Goal: Task Accomplishment & Management: Complete application form

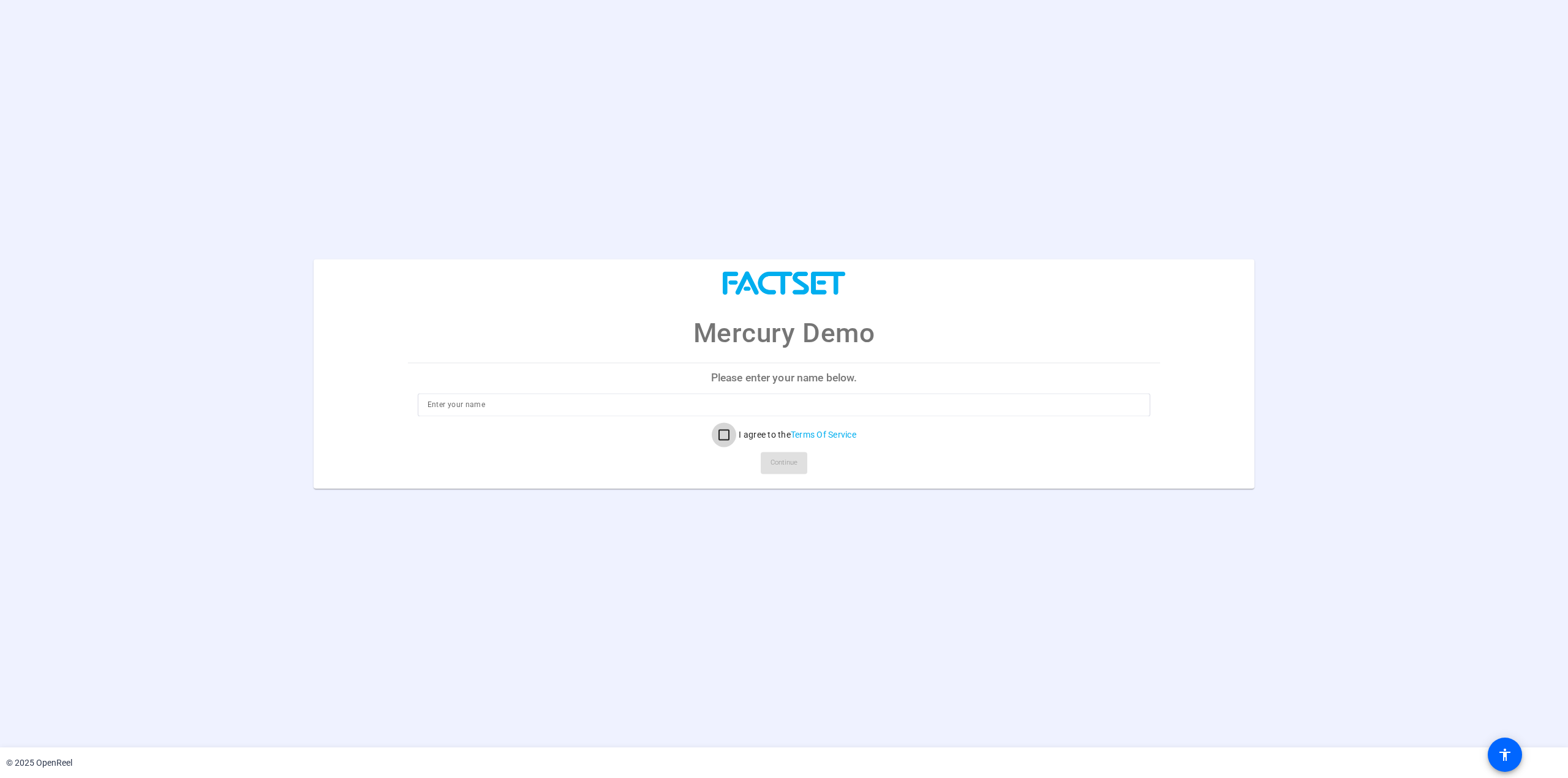
click at [721, 437] on input "I agree to the Terms Of Service" at bounding box center [724, 435] width 24 height 24
checkbox input "true"
click at [502, 404] on input at bounding box center [784, 404] width 713 height 15
type input "[PERSON_NAME]"
click at [793, 468] on span "Continue" at bounding box center [784, 464] width 27 height 19
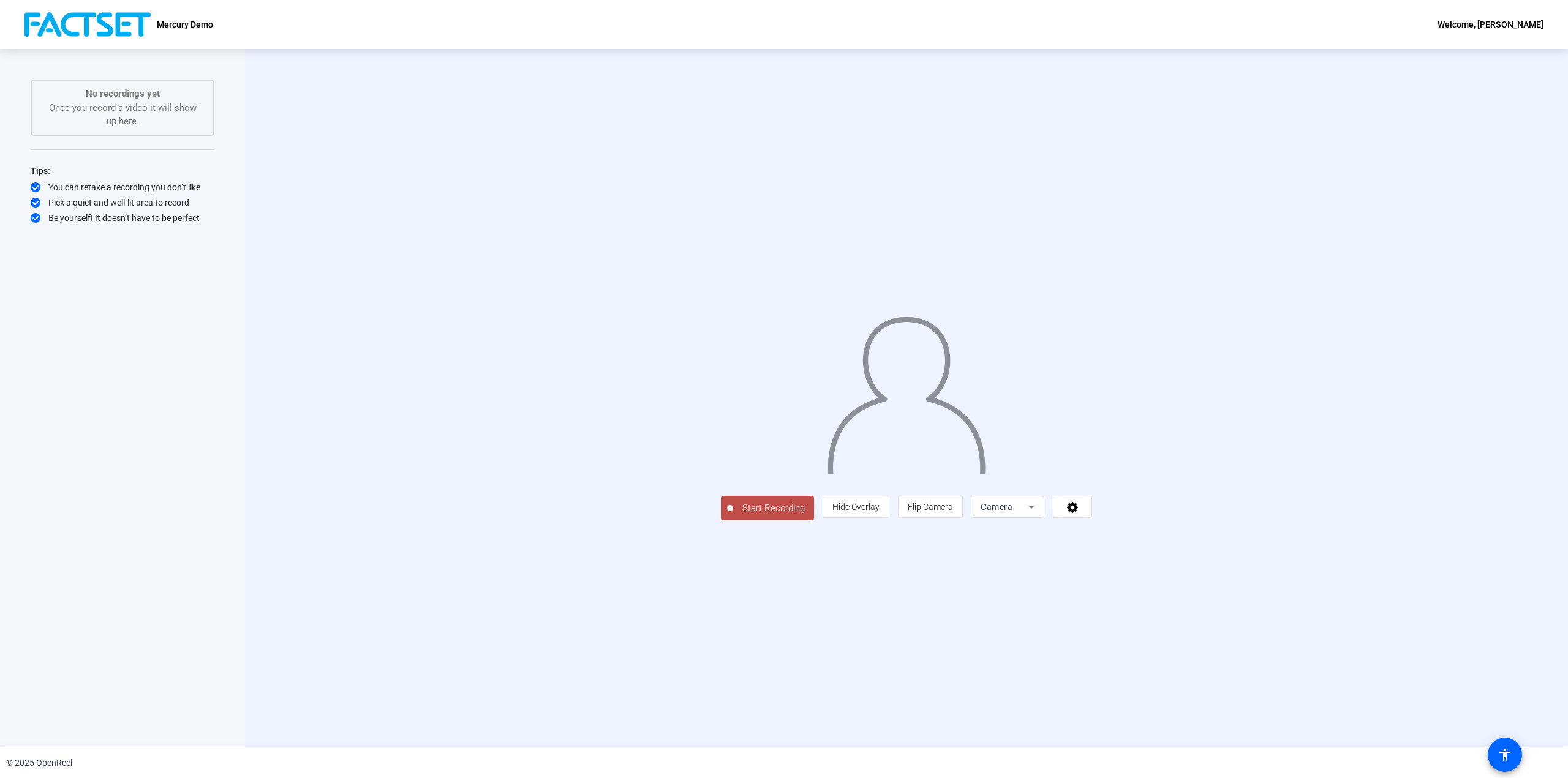
click at [168, 21] on p "Mercury Demo" at bounding box center [185, 24] width 56 height 15
click at [181, 20] on p "Mercury Demo" at bounding box center [185, 24] width 56 height 15
click at [190, 20] on p "Mercury Demo" at bounding box center [185, 24] width 56 height 15
click at [393, 285] on div "Start Recording person Hide Overlay flip Flip Camera Camera" at bounding box center [906, 399] width 1125 height 245
